Goal: Register for event/course

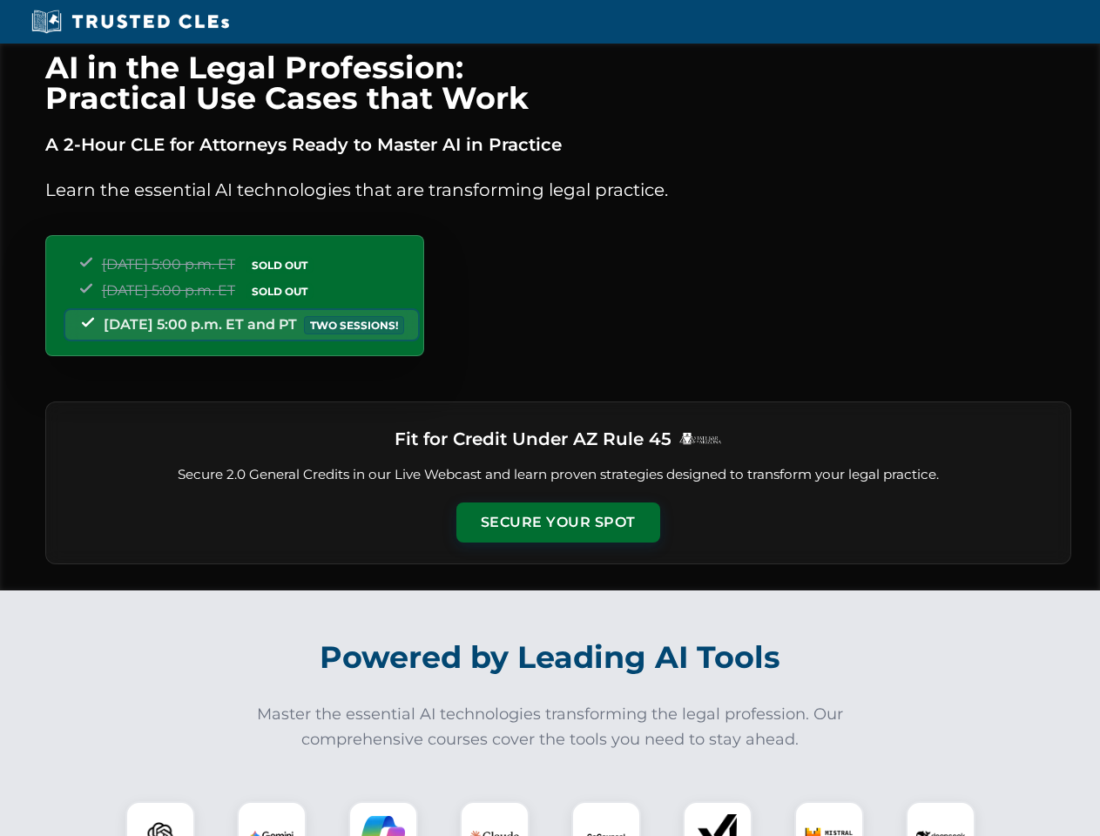
click at [557, 523] on button "Secure Your Spot" at bounding box center [558, 523] width 204 height 40
click at [160, 819] on img at bounding box center [160, 836] width 51 height 51
